Goal: Transaction & Acquisition: Purchase product/service

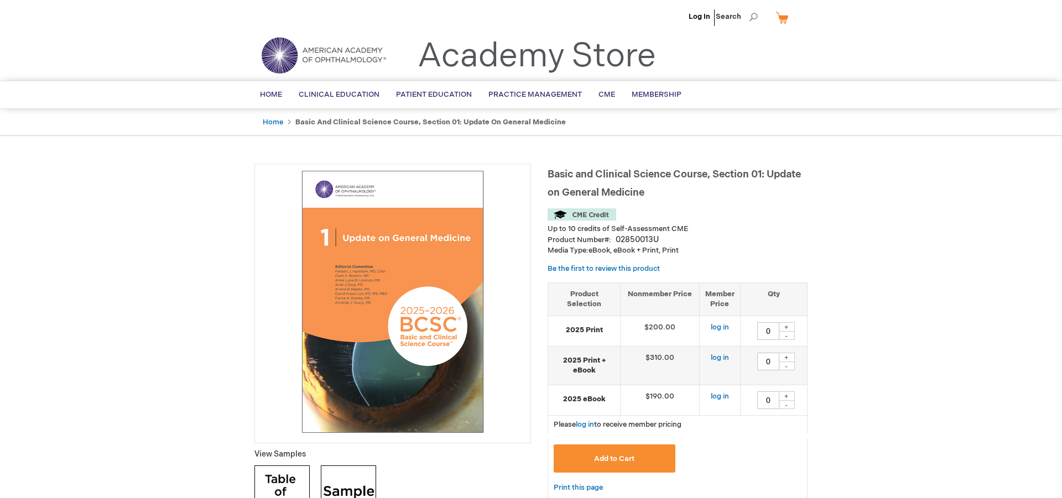
click at [273, 126] on li "Home" at bounding box center [278, 122] width 31 height 11
click at [273, 124] on link "Home" at bounding box center [273, 122] width 20 height 9
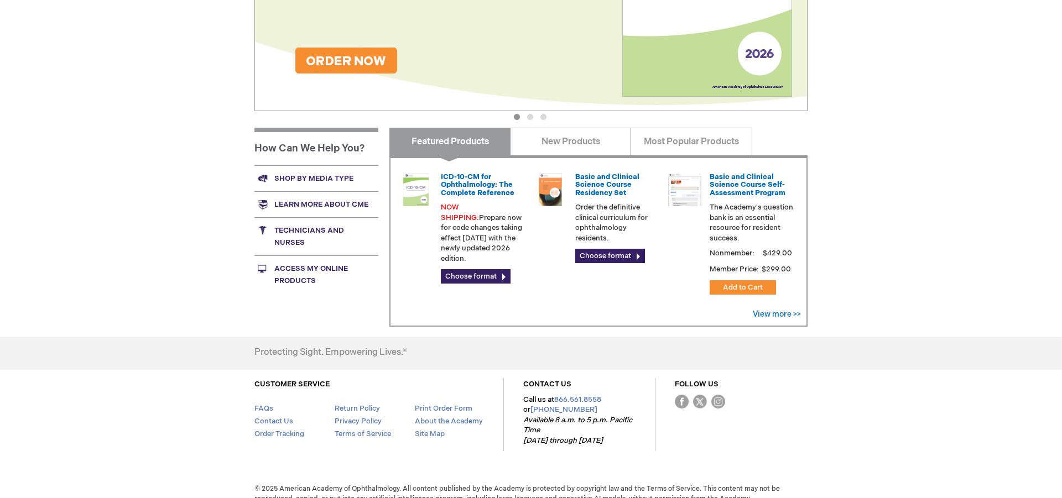
scroll to position [332, 0]
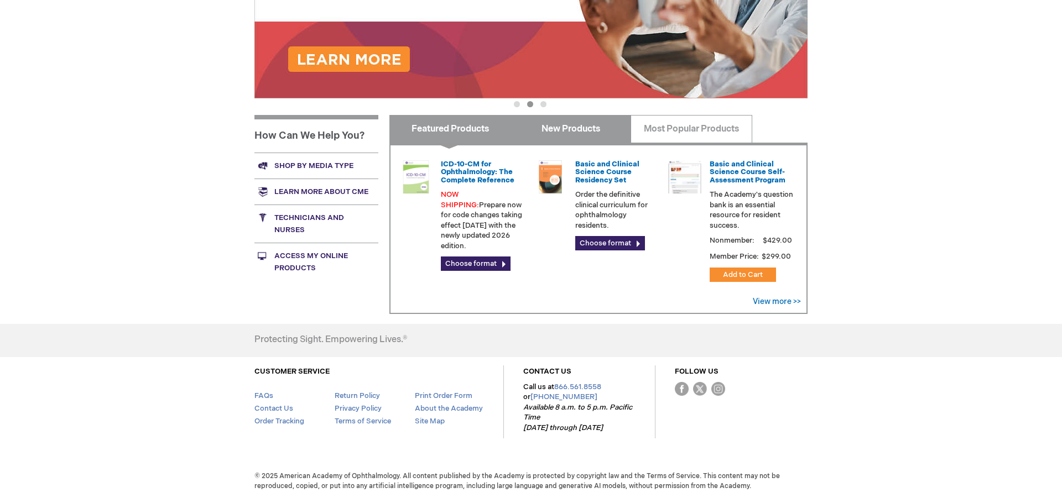
click at [595, 134] on link "New Products" at bounding box center [570, 129] width 121 height 28
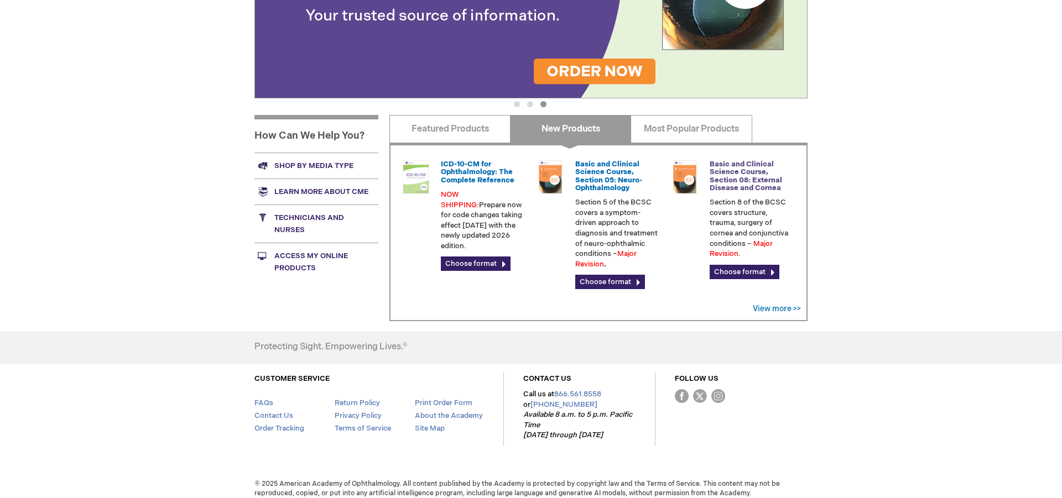
click at [738, 182] on link "Basic and Clinical Science Course, Section 08: External Disease and Cornea" at bounding box center [746, 176] width 72 height 33
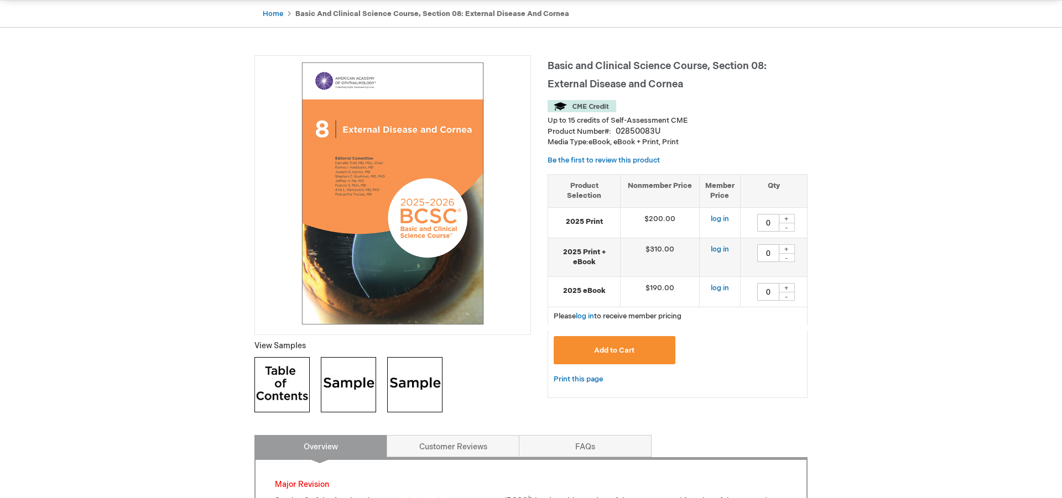
scroll to position [104, 0]
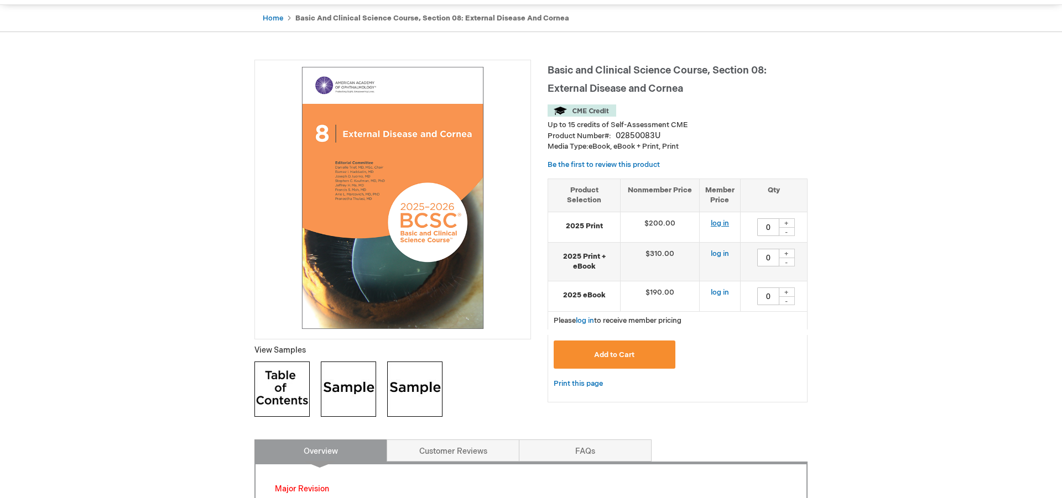
click at [723, 221] on link "log in" at bounding box center [720, 223] width 18 height 9
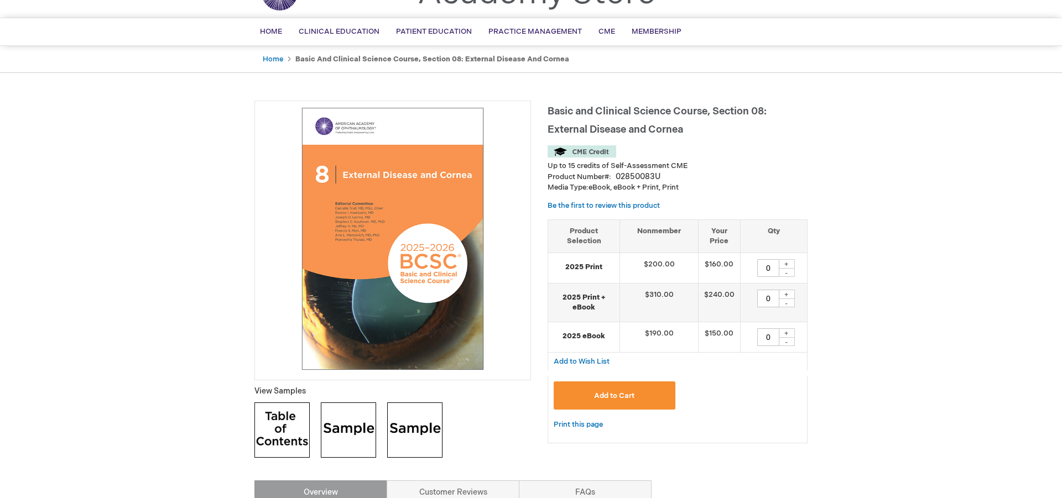
scroll to position [72, 0]
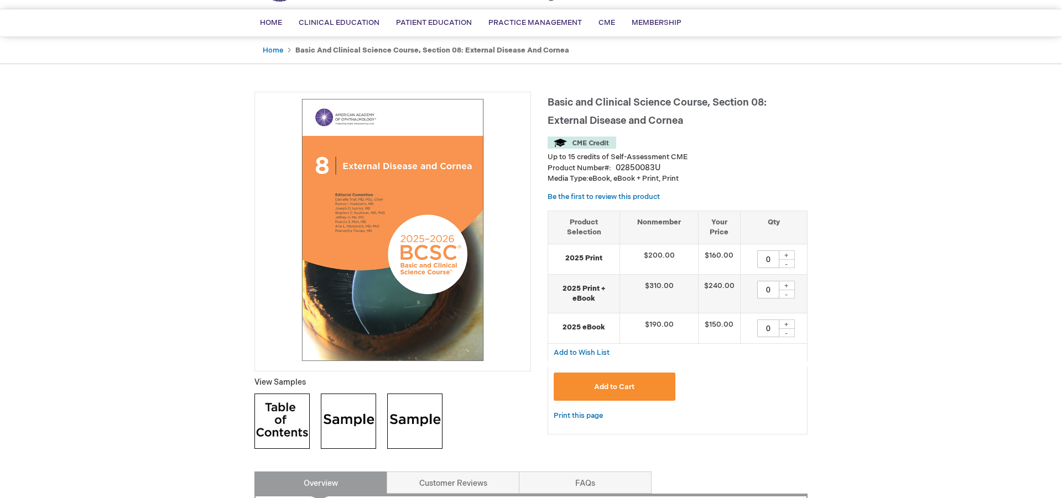
click at [788, 253] on div "+" at bounding box center [786, 255] width 17 height 9
type input "1"
click at [628, 384] on span "Add to Cart" at bounding box center [614, 387] width 40 height 9
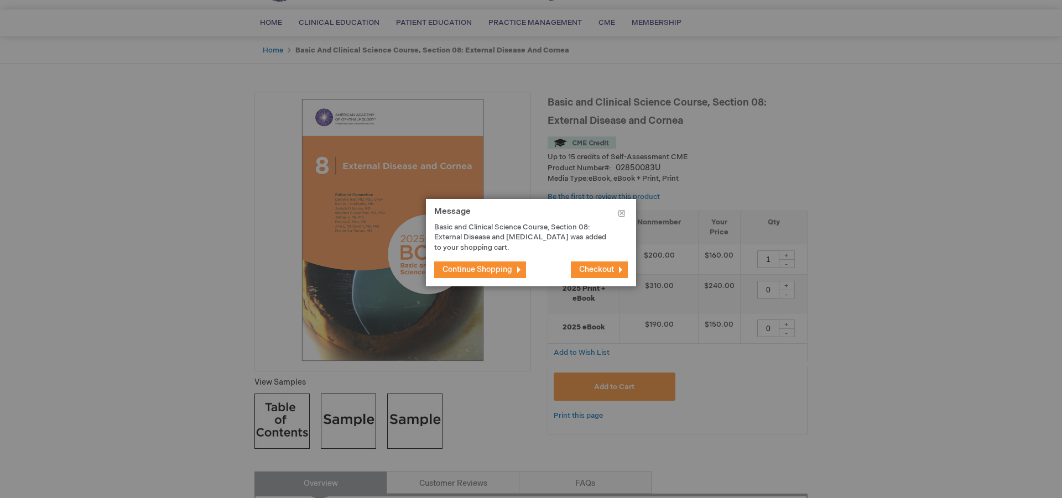
click at [612, 270] on span "Checkout" at bounding box center [596, 269] width 35 height 9
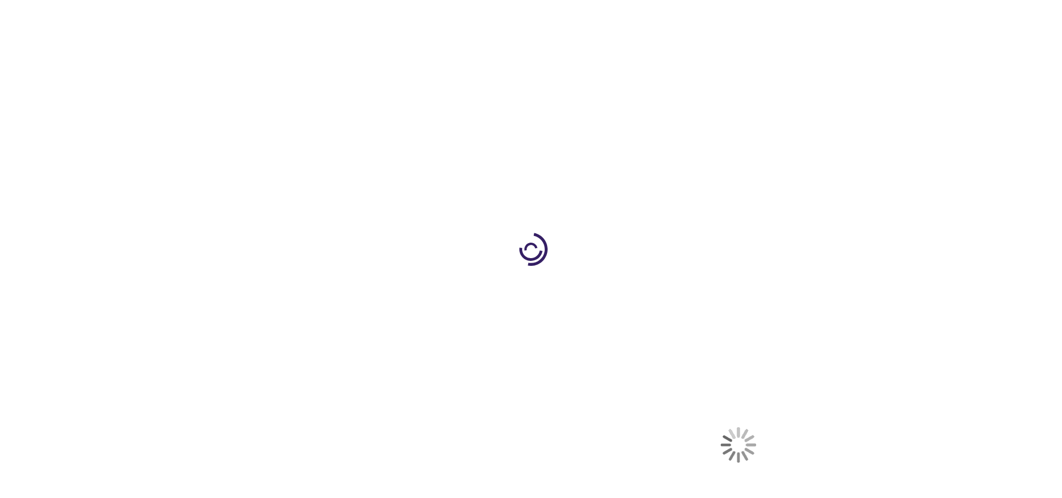
select select "US"
select select "57"
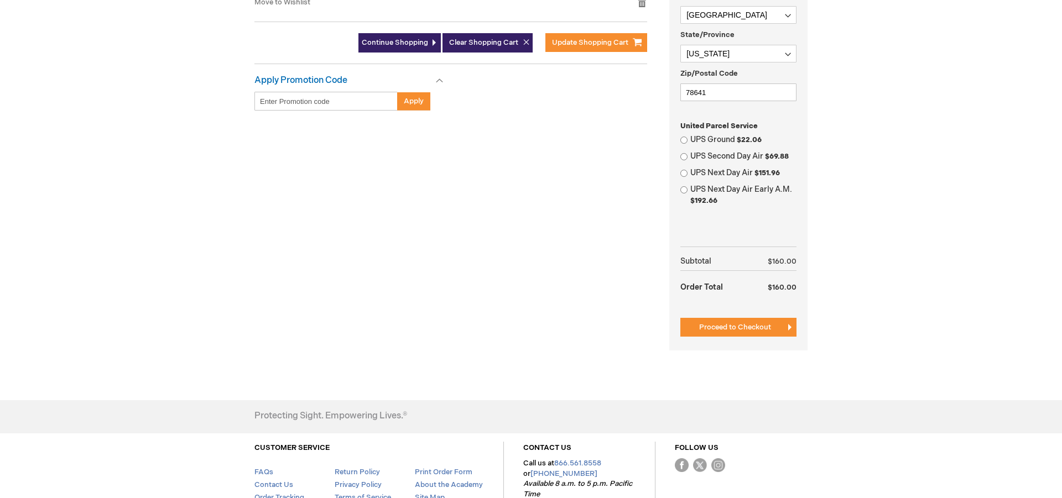
scroll to position [426, 0]
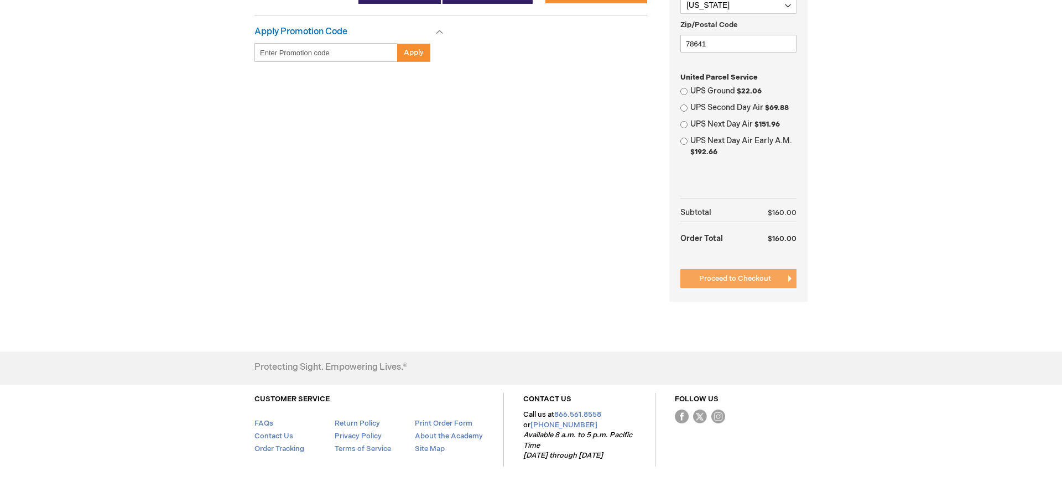
click at [771, 276] on button "Proceed to Checkout" at bounding box center [738, 278] width 116 height 19
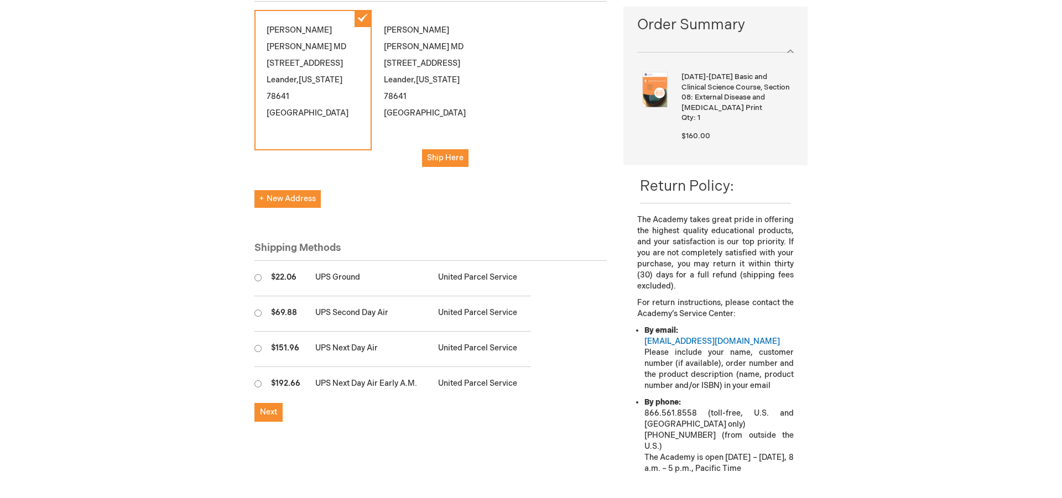
scroll to position [172, 0]
click at [257, 273] on input "radio" at bounding box center [257, 276] width 7 height 7
radio input "true"
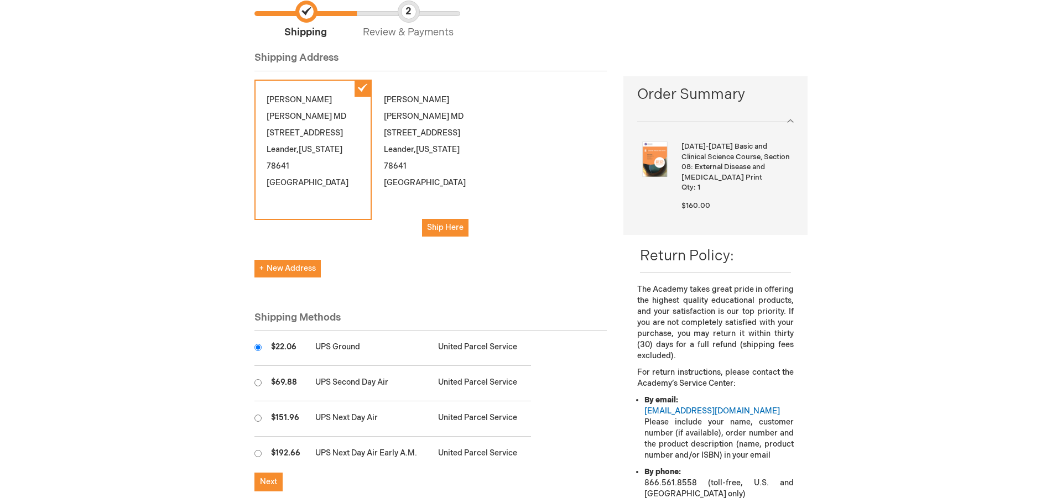
scroll to position [156, 0]
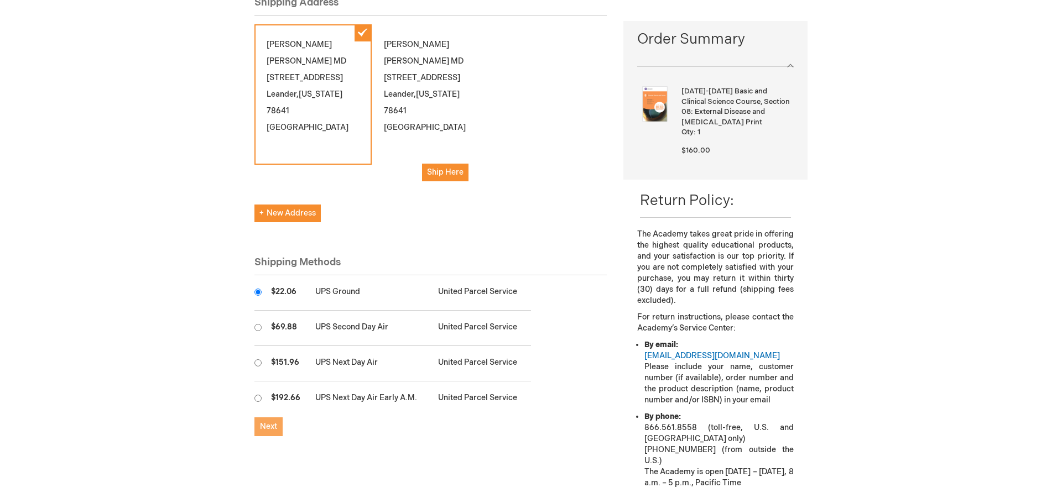
click at [264, 422] on span "Next" at bounding box center [268, 426] width 17 height 9
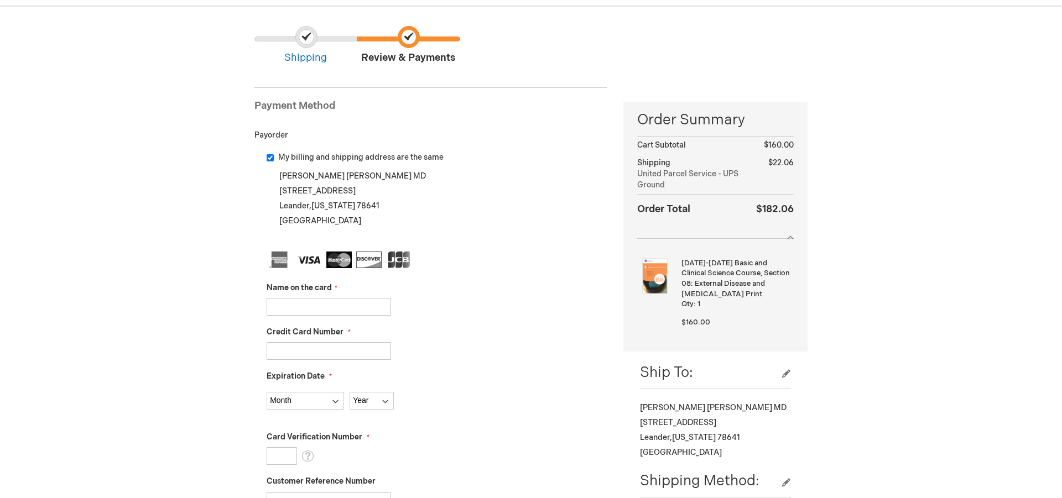
scroll to position [94, 0]
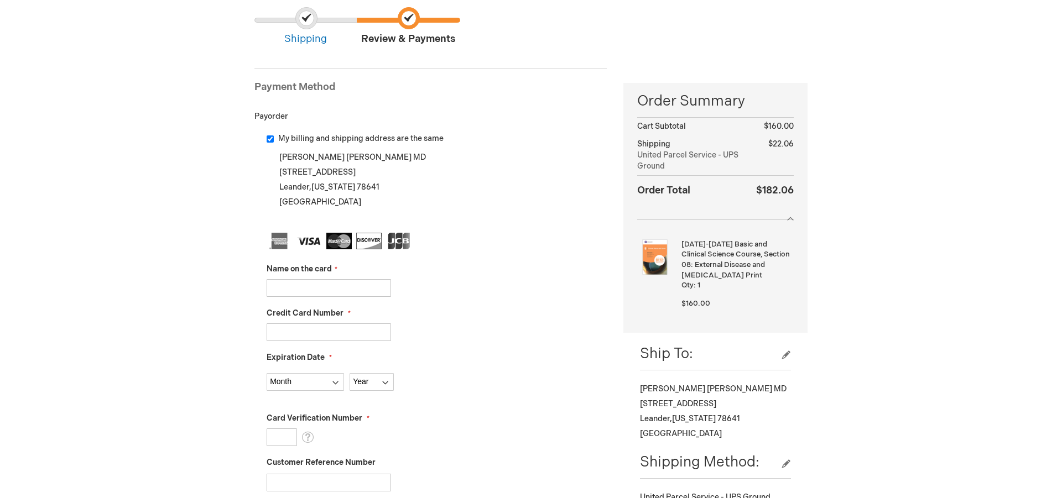
click at [365, 285] on input "Name on the card" at bounding box center [329, 288] width 124 height 18
type input "[PERSON_NAME]"
type input "4147202405836030"
select select "12"
select select "2028"
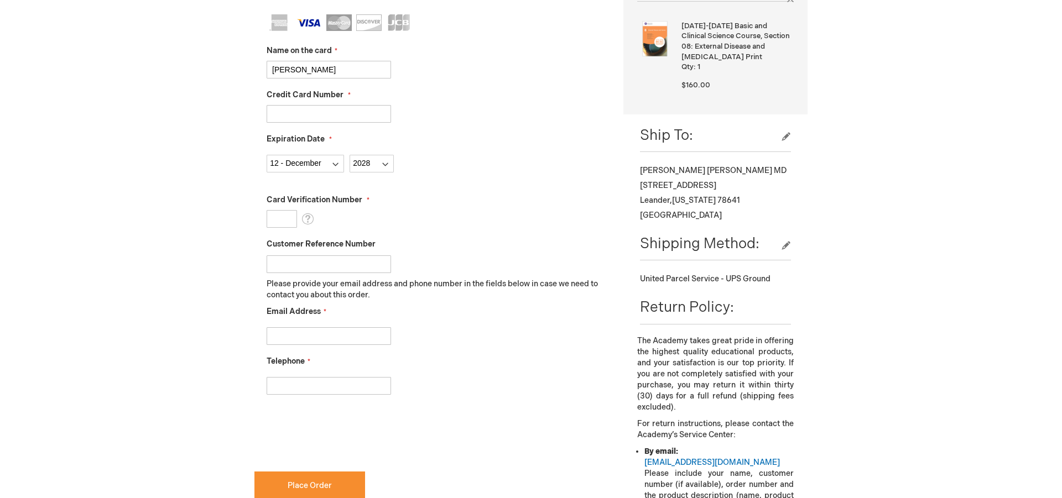
scroll to position [315, 0]
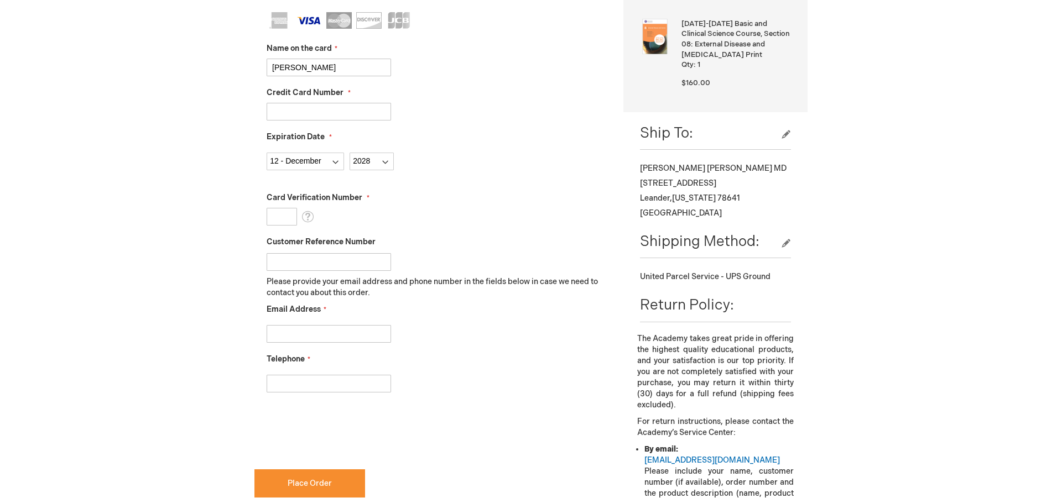
click at [290, 216] on input "Card Verification Number" at bounding box center [282, 217] width 30 height 18
type input "299"
click at [341, 335] on input "Email Address" at bounding box center [329, 334] width 124 height 18
type input "andersen.karl.m@gmail.com"
type input "4356609774"
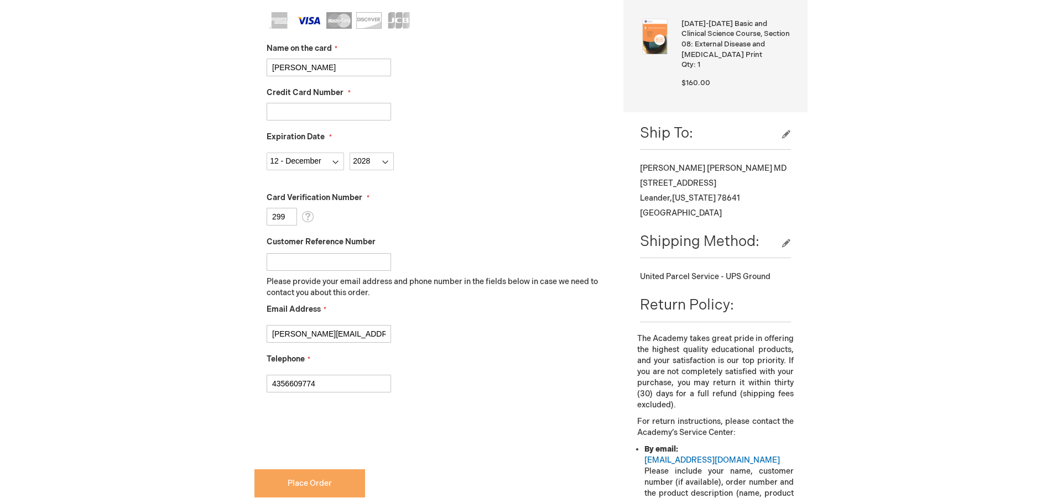
checkbox input "true"
click at [335, 484] on button "Place Order" at bounding box center [309, 484] width 111 height 28
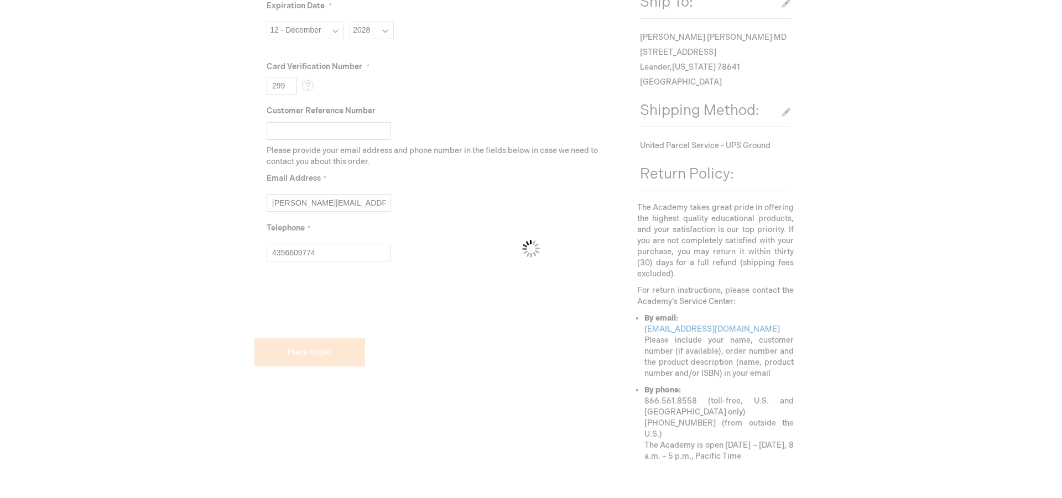
scroll to position [0, 0]
